Goal: Information Seeking & Learning: Learn about a topic

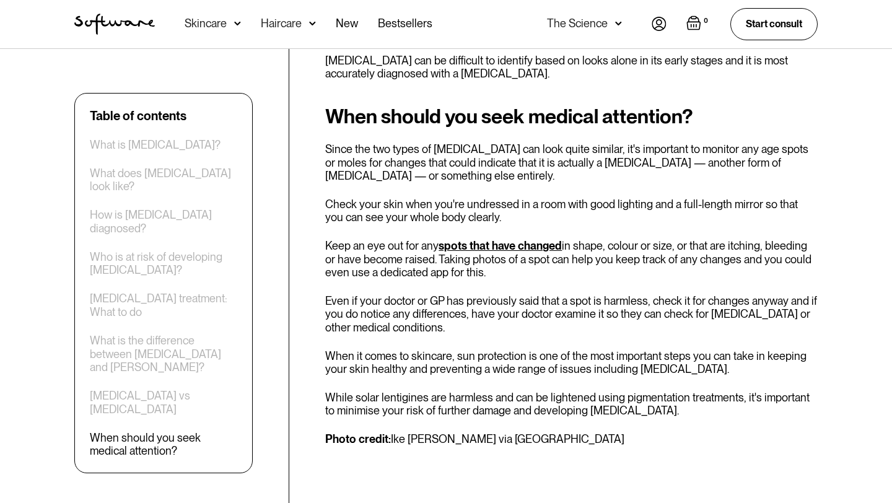
scroll to position [2542, 0]
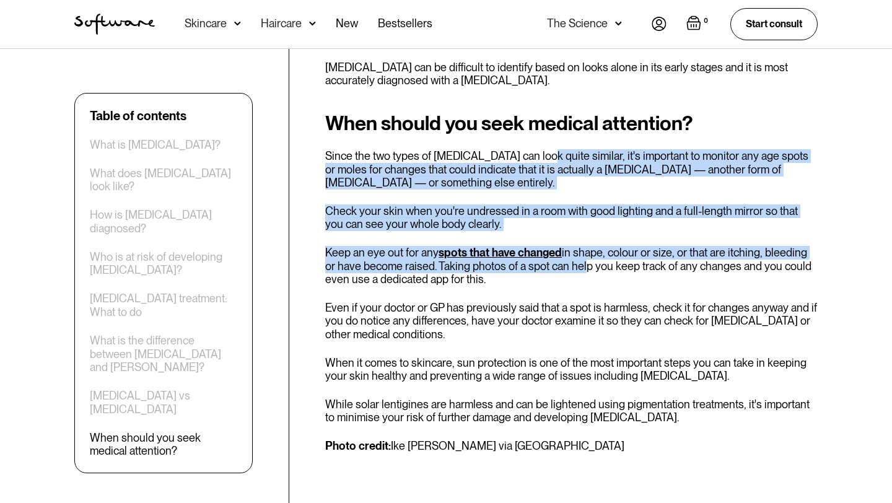
drag, startPoint x: 533, startPoint y: 77, endPoint x: 570, endPoint y: 186, distance: 114.9
click at [570, 186] on div "When should you seek medical attention? Since the two types of [MEDICAL_DATA] c…" at bounding box center [571, 282] width 492 height 341
click at [570, 246] on p "Keep an eye out for any spots that have changed in shape, colour or size, or th…" at bounding box center [571, 266] width 492 height 40
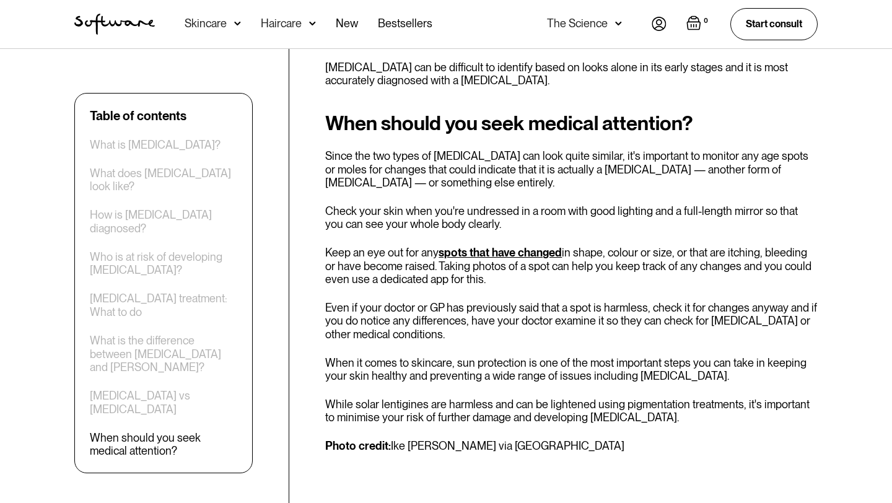
drag, startPoint x: 570, startPoint y: 173, endPoint x: 578, endPoint y: 199, distance: 27.2
click at [578, 246] on p "Keep an eye out for any spots that have changed in shape, colour or size, or th…" at bounding box center [571, 266] width 492 height 40
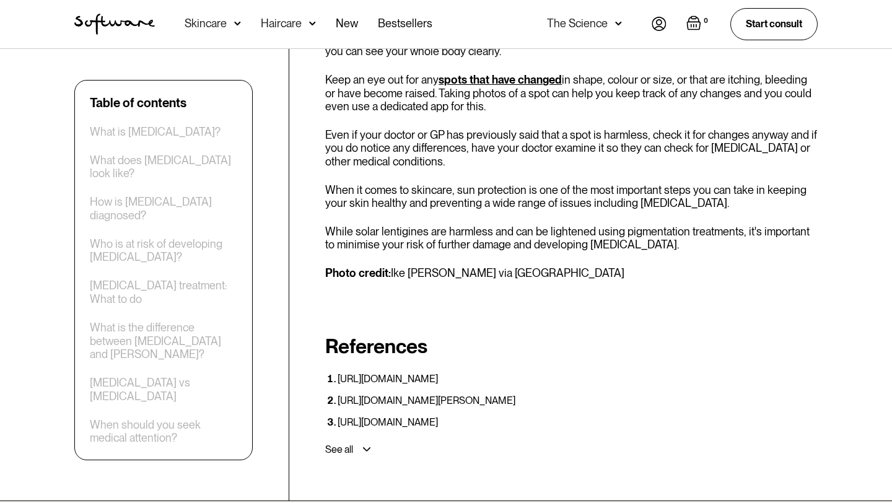
scroll to position [2711, 0]
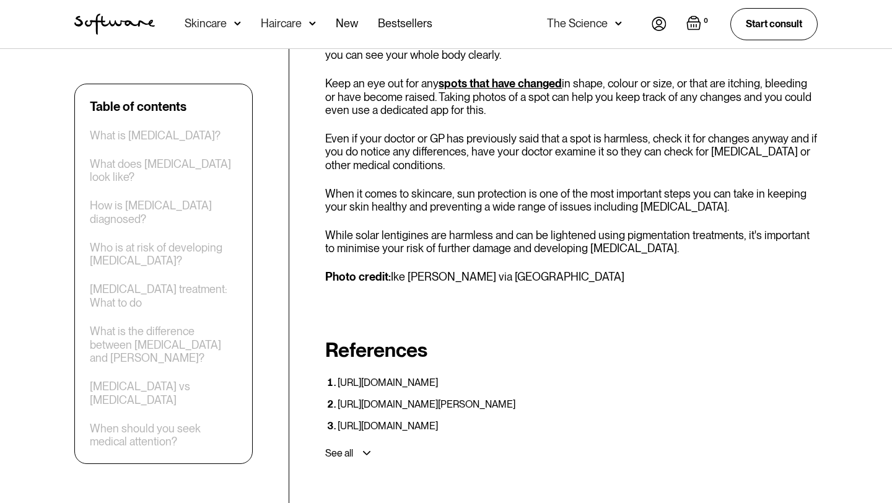
click at [518, 270] on p "Photo credit: [PERSON_NAME] [PERSON_NAME] via [GEOGRAPHIC_DATA]" at bounding box center [571, 277] width 492 height 14
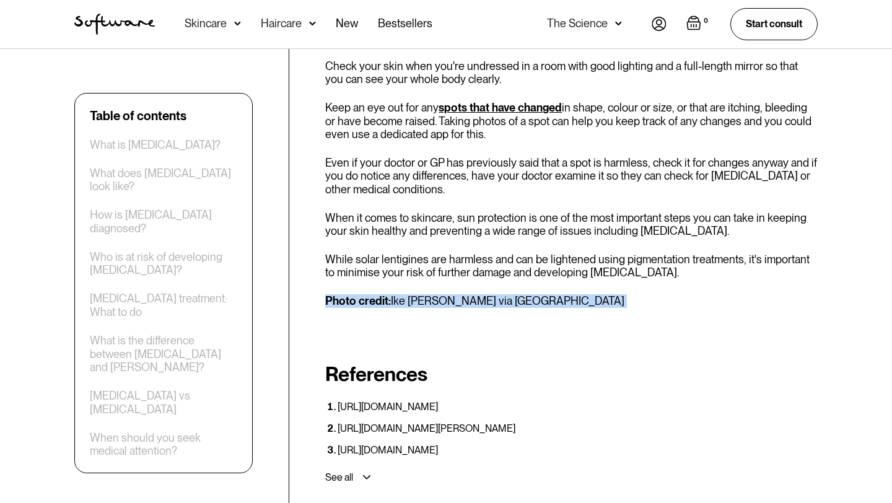
scroll to position [2680, 0]
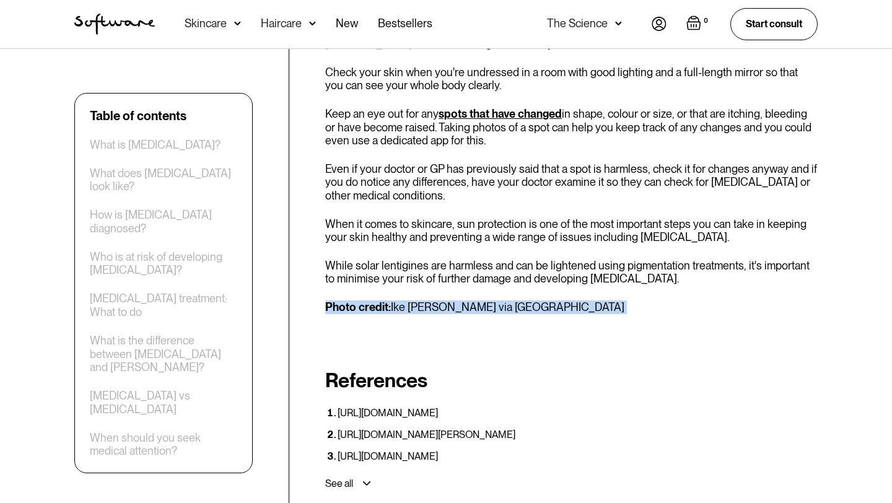
click at [517, 168] on div "When should you seek medical attention? Since the two types of [MEDICAL_DATA] c…" at bounding box center [571, 143] width 492 height 341
